Goal: Use online tool/utility: Utilize a website feature to perform a specific function

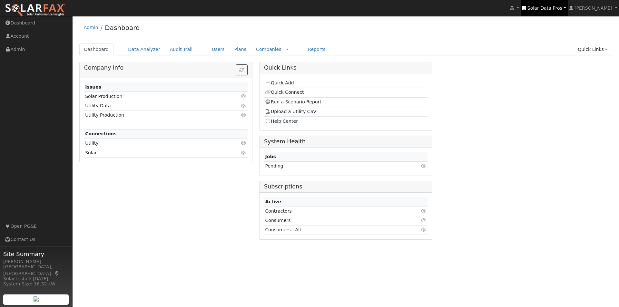
click at [553, 6] on span "Solar Data Pros" at bounding box center [544, 7] width 35 height 5
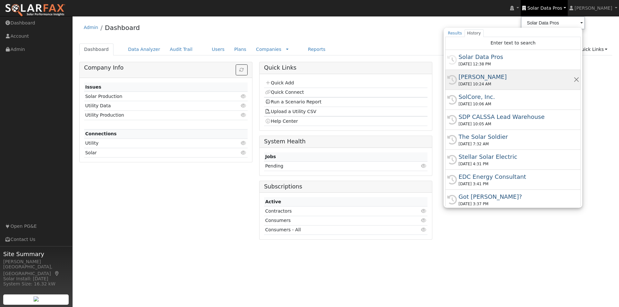
click at [486, 76] on div "[PERSON_NAME]" at bounding box center [515, 77] width 115 height 9
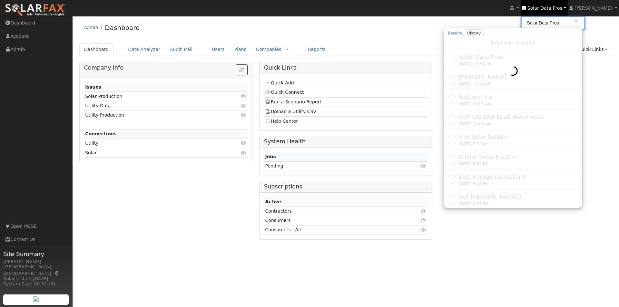
type input "[PERSON_NAME]"
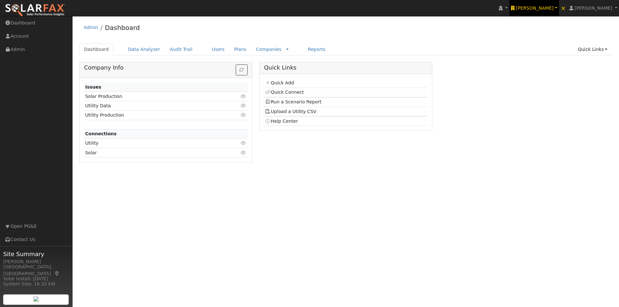
drag, startPoint x: 549, startPoint y: 6, endPoint x: 547, endPoint y: 10, distance: 3.8
click at [548, 7] on span "[PERSON_NAME]" at bounding box center [535, 7] width 38 height 5
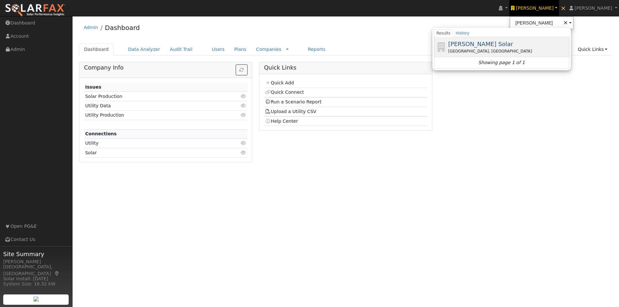
click at [482, 41] on span "[PERSON_NAME] Solar" at bounding box center [480, 44] width 65 height 7
type input "[PERSON_NAME] Solar"
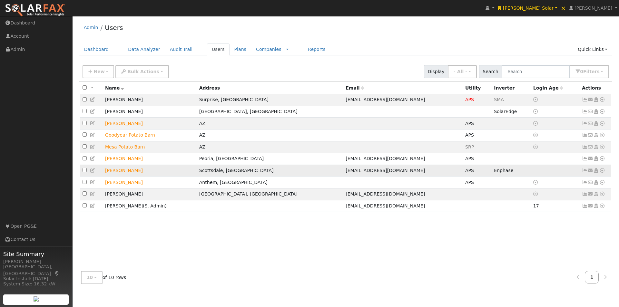
click at [93, 173] on icon at bounding box center [93, 170] width 6 height 5
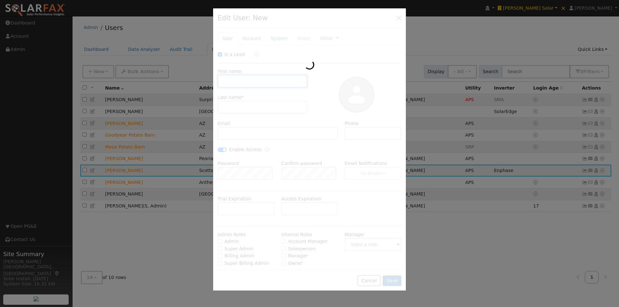
checkbox input "true"
type input "J.S."
type input "Schroer"
type input "jsschroer99@gmail.com"
type input "(480) 905-1897"
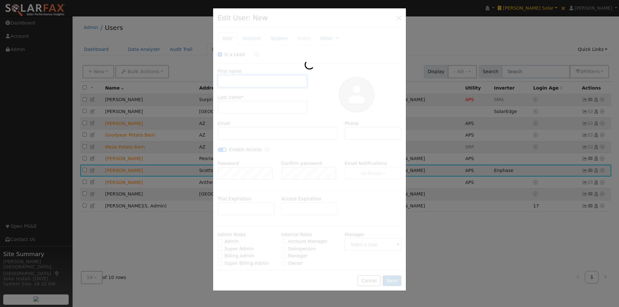
checkbox input "true"
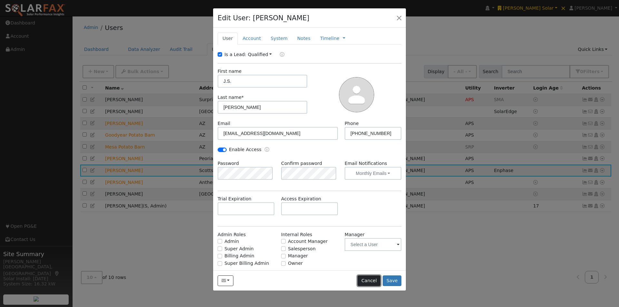
click at [366, 283] on button "Cancel" at bounding box center [369, 281] width 23 height 11
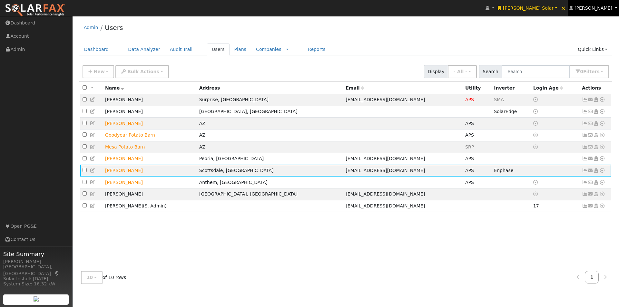
click at [597, 6] on span "[PERSON_NAME]" at bounding box center [593, 7] width 38 height 5
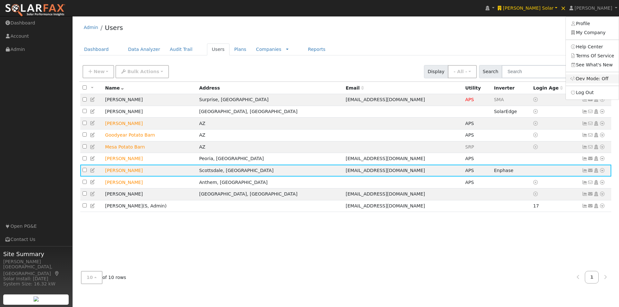
click at [589, 75] on link "Dev Mode: Off" at bounding box center [592, 78] width 53 height 9
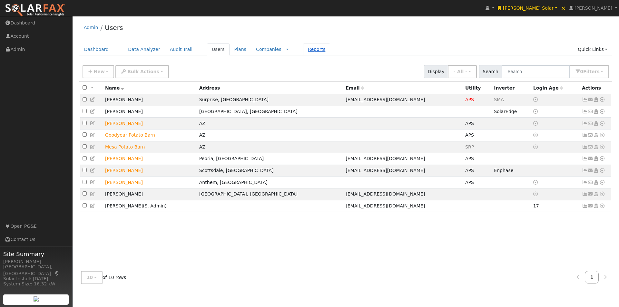
click at [303, 50] on link "Reports" at bounding box center [316, 50] width 27 height 12
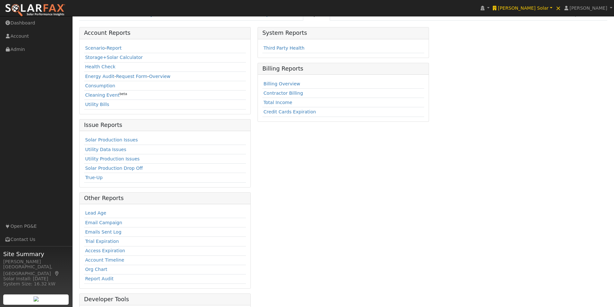
scroll to position [88, 0]
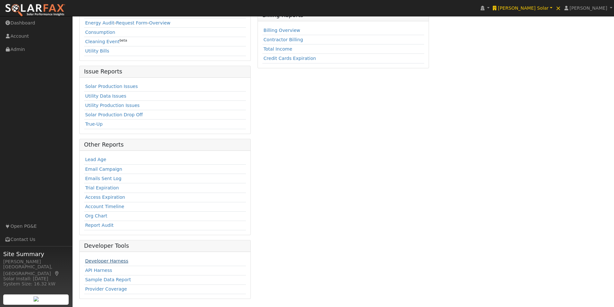
click at [92, 259] on link "Developer Harness" at bounding box center [106, 261] width 43 height 5
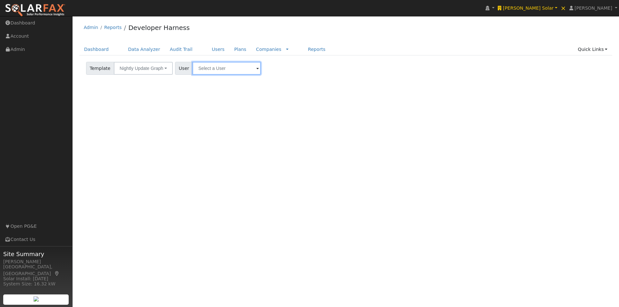
click at [222, 64] on input "text" at bounding box center [226, 68] width 68 height 13
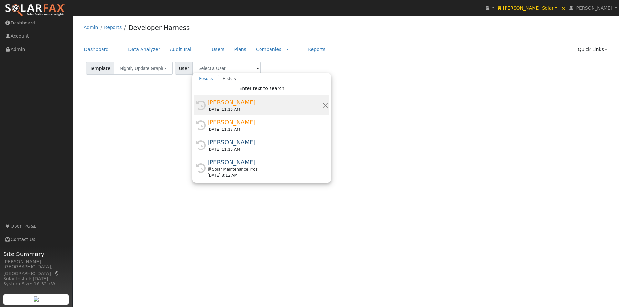
click at [217, 101] on div "[PERSON_NAME]" at bounding box center [264, 102] width 115 height 9
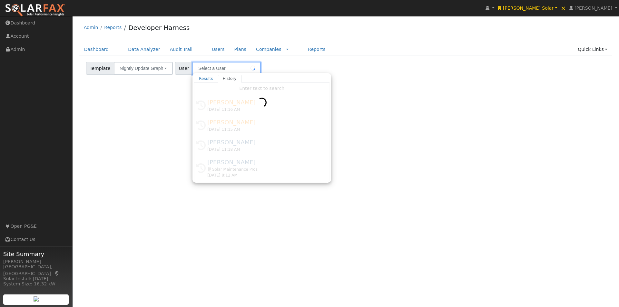
type input "[PERSON_NAME]"
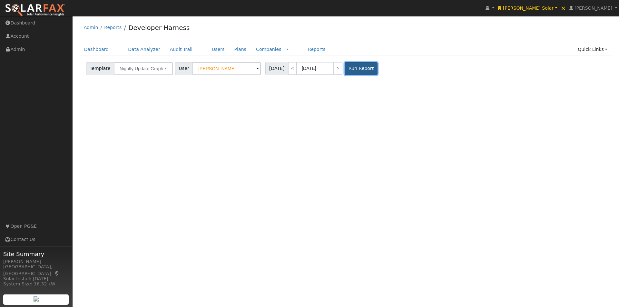
drag, startPoint x: 345, startPoint y: 66, endPoint x: 375, endPoint y: 67, distance: 29.7
click at [345, 66] on button "Run Report" at bounding box center [361, 68] width 33 height 13
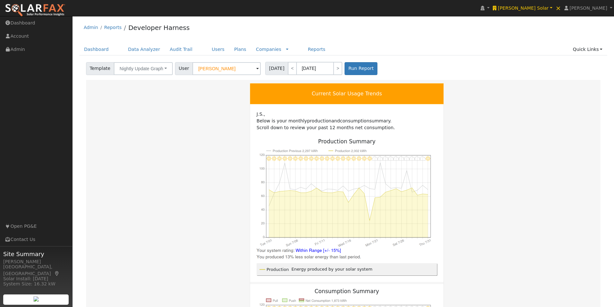
click at [571, 35] on div "Admin Reports Developer Harness" at bounding box center [343, 29] width 528 height 20
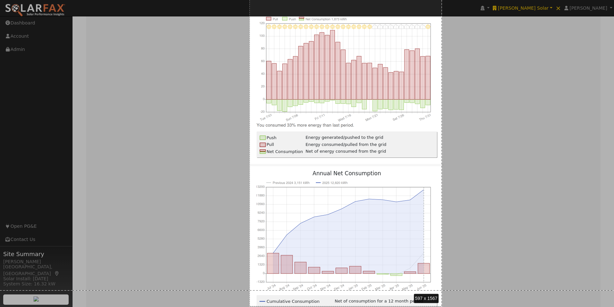
scroll to position [396, 0]
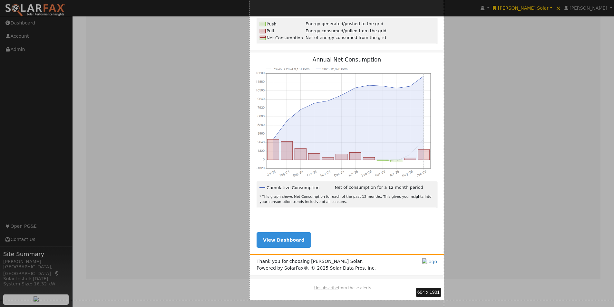
drag, startPoint x: 250, startPoint y: 83, endPoint x: 444, endPoint y: 300, distance: 291.5
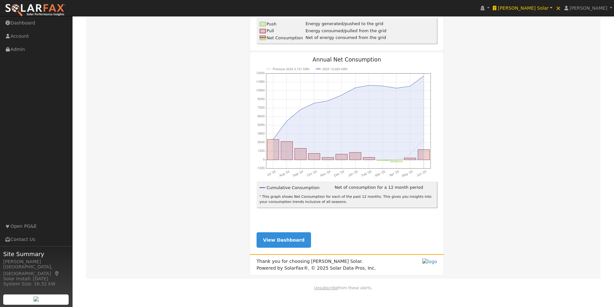
drag, startPoint x: 258, startPoint y: 262, endPoint x: 360, endPoint y: 268, distance: 102.7
click at [360, 268] on td "Thank you for choosing [PERSON_NAME] Solar. Powered by SolarFax®, © 2025 Solar …" at bounding box center [347, 265] width 194 height 21
drag, startPoint x: 257, startPoint y: 261, endPoint x: 359, endPoint y: 270, distance: 102.2
click at [359, 270] on span "Thank you for choosing [PERSON_NAME] Solar. Powered by SolarFax®, © 2025 Solar …" at bounding box center [316, 265] width 119 height 14
copy span "Thank you for choosing [PERSON_NAME] Solar. Powered by SolarFax®, © 2025 Solar …"
